Goal: Task Accomplishment & Management: Complete application form

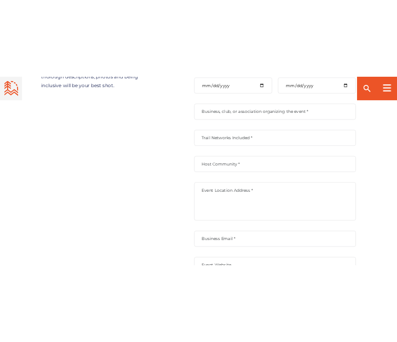
scroll to position [274, 0]
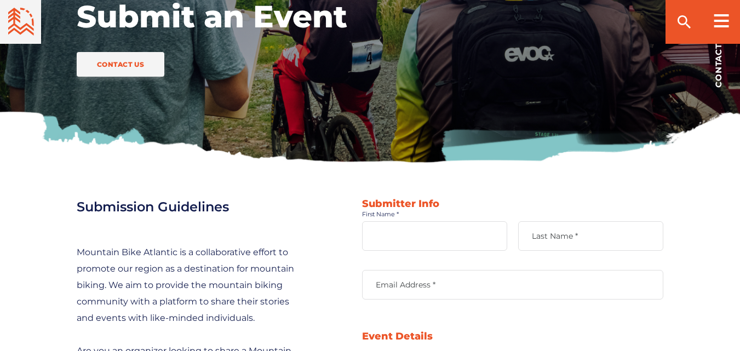
click at [410, 245] on input "First Name *" at bounding box center [434, 236] width 145 height 30
type input "P"
type input "Ramya"
type input "[EMAIL_ADDRESS][DOMAIN_NAME]"
click at [415, 287] on input "[EMAIL_ADDRESS][DOMAIN_NAME]" at bounding box center [512, 285] width 301 height 30
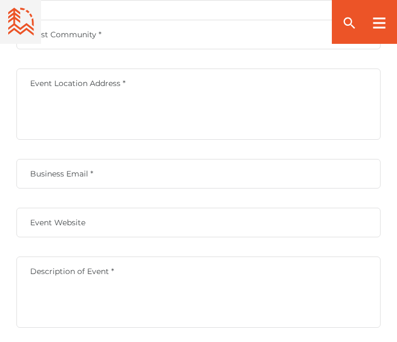
scroll to position [822, 0]
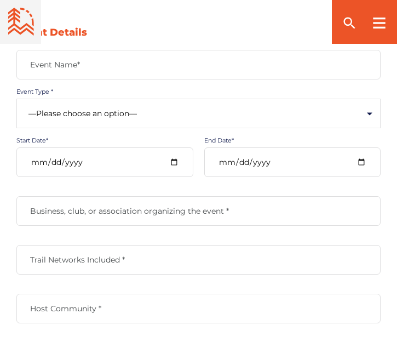
click at [82, 68] on label "Event Name*" at bounding box center [198, 65] width 364 height 10
click at [82, 68] on input "Event Name*" at bounding box center [198, 65] width 364 height 30
click at [84, 72] on input "Event Name*" at bounding box center [198, 65] width 364 height 30
type input "International Conference on Biopolymers and Polymer Science"
type input "Conplus"
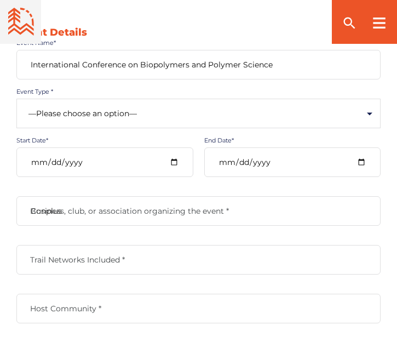
type input "Conplus"
type textarea "[GEOGRAPHIC_DATA], [GEOGRAPHIC_DATA]"
type input "[EMAIL_ADDRESS][DOMAIN_NAME]"
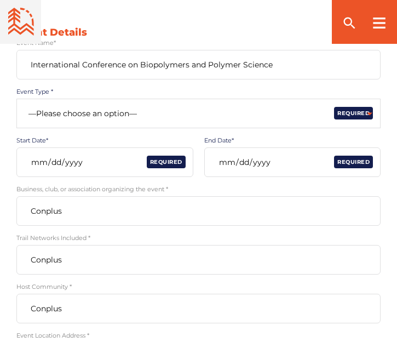
click at [77, 123] on select "—Please choose an option— Community Clinic Festival Race" at bounding box center [198, 114] width 364 height 30
select select "502"
click at [16, 99] on select "—Please choose an option— Community Clinic Festival Race" at bounding box center [198, 114] width 364 height 30
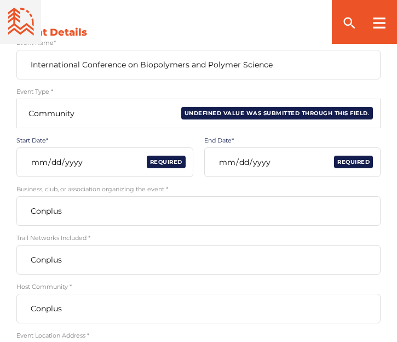
drag, startPoint x: 77, startPoint y: 166, endPoint x: 158, endPoint y: 172, distance: 81.9
click at [78, 168] on input "Start Date*" at bounding box center [104, 162] width 177 height 30
click at [175, 164] on span "Required" at bounding box center [166, 162] width 39 height 13
click at [36, 161] on input "Start Date*" at bounding box center [104, 162] width 177 height 30
type input "0003-12-04"
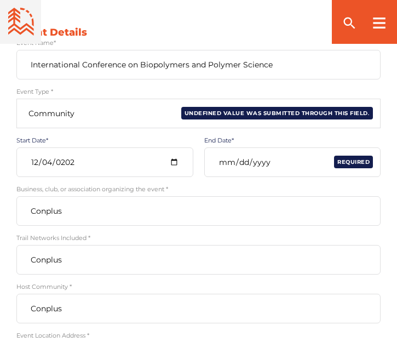
type input "[DATE]"
click at [225, 165] on input "End Date*" at bounding box center [292, 162] width 177 height 30
type input "0003-12-06"
type input "[DATE]"
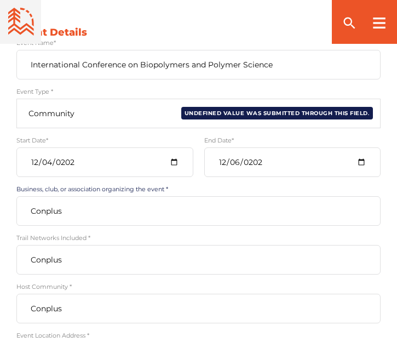
click at [104, 220] on input "Conplus" at bounding box center [198, 211] width 364 height 30
type input "[URL][DOMAIN_NAME]"
click at [112, 310] on input "Conplus" at bounding box center [198, 309] width 364 height 30
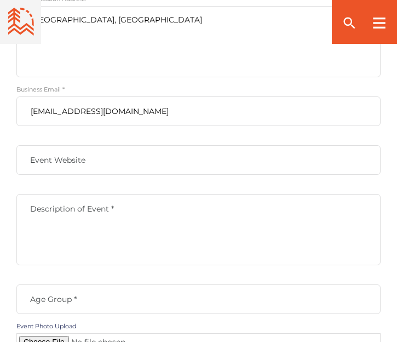
scroll to position [1168, 0]
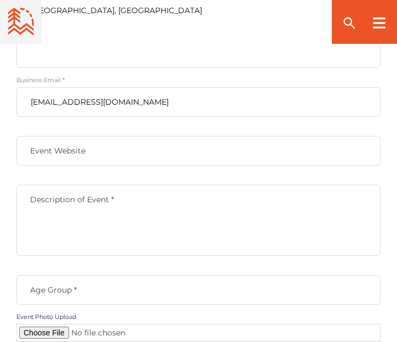
click at [111, 150] on label "Event Website" at bounding box center [198, 151] width 364 height 10
click at [111, 150] on input "Event Website" at bounding box center [198, 151] width 364 height 30
click at [339, 223] on textarea "Description of Event *" at bounding box center [198, 220] width 364 height 71
click at [118, 145] on input "Event Website" at bounding box center [198, 151] width 364 height 30
click at [58, 155] on input "Event Website" at bounding box center [198, 151] width 364 height 30
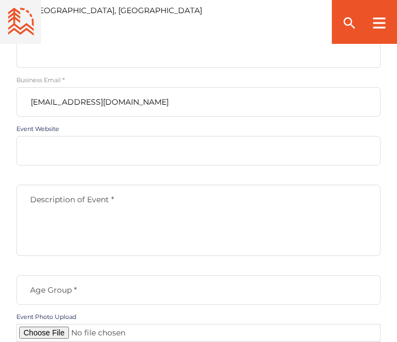
paste input "[URL][DOMAIN_NAME]"
click at [74, 147] on input "Event Website" at bounding box center [198, 151] width 364 height 30
type input "[URL][DOMAIN_NAME]"
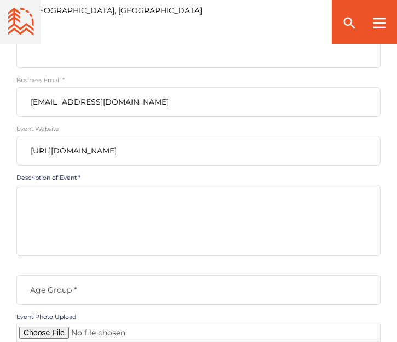
click at [78, 235] on textarea "Description of Event *" at bounding box center [198, 220] width 364 height 71
click at [107, 227] on textarea "Description of Event *" at bounding box center [198, 220] width 364 height 71
paste textarea "We are delighted to announce the International Conference on Biopolymers and Po…"
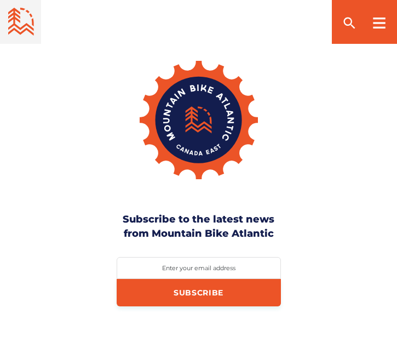
scroll to position [1442, 0]
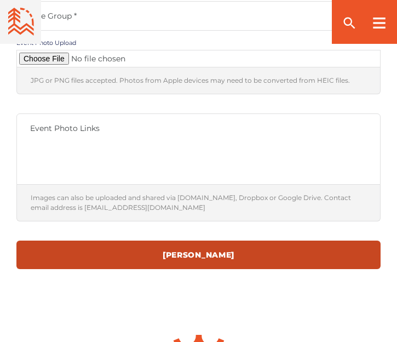
type textarea "We are delighted to announce the International Conference on Biopolymers and Po…"
click at [204, 244] on input "[PERSON_NAME]" at bounding box center [198, 255] width 364 height 29
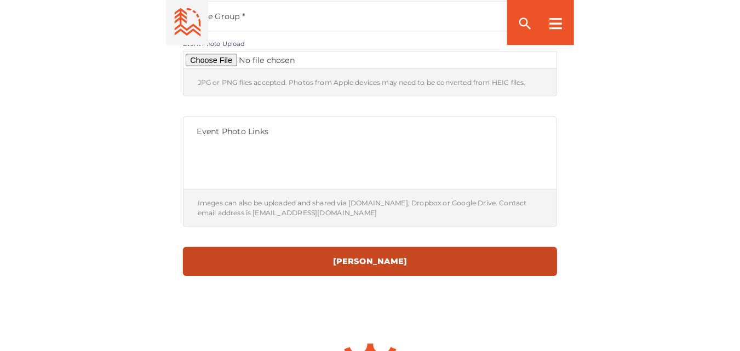
scroll to position [0, 0]
